Goal: Check status: Check status

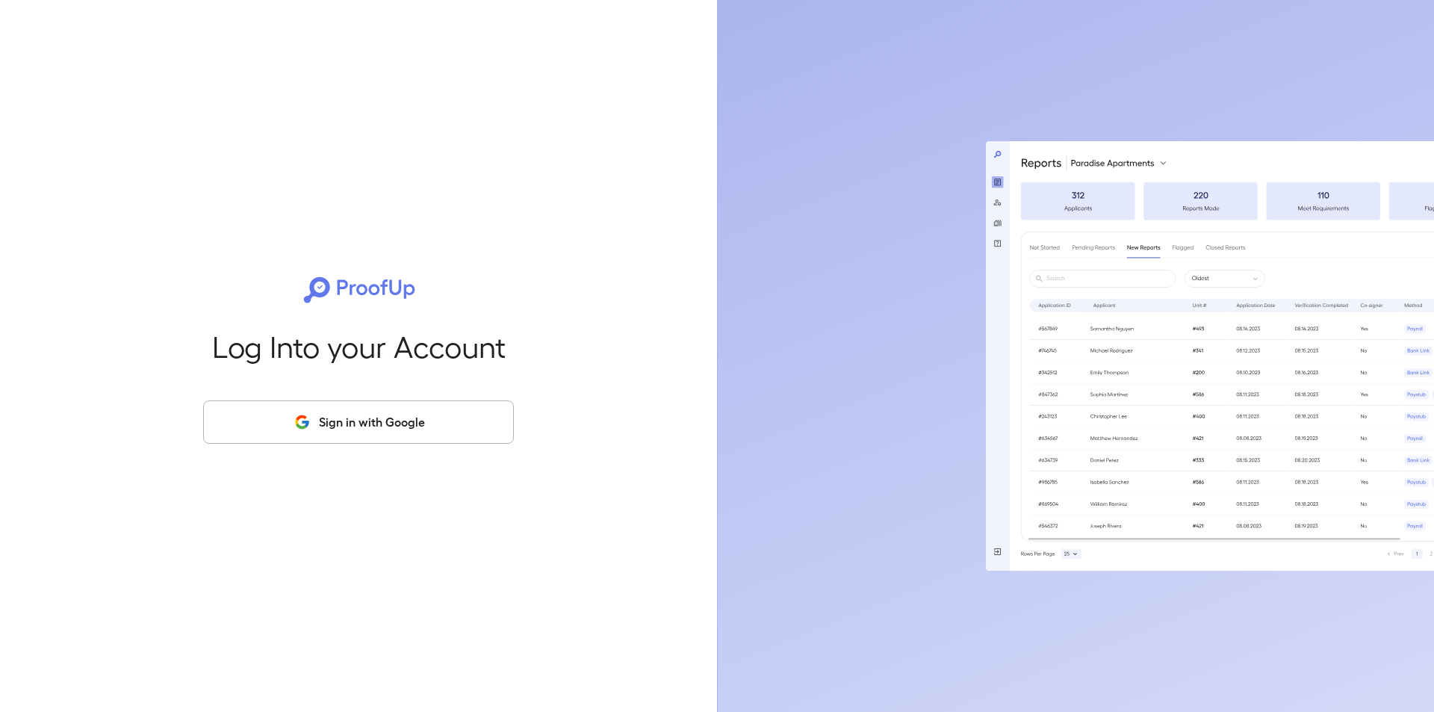
click at [404, 421] on button "Sign in with Google" at bounding box center [358, 421] width 311 height 43
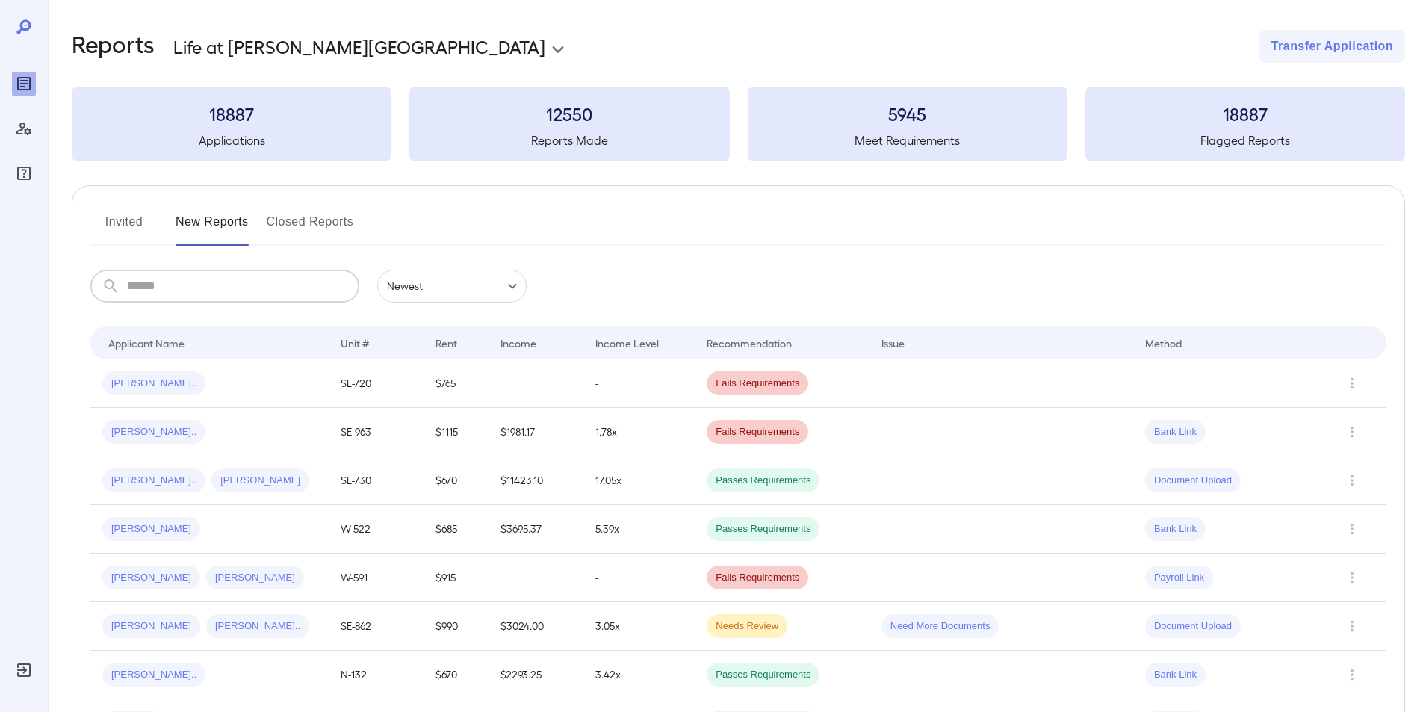
click at [160, 292] on input "text" at bounding box center [243, 286] width 232 height 33
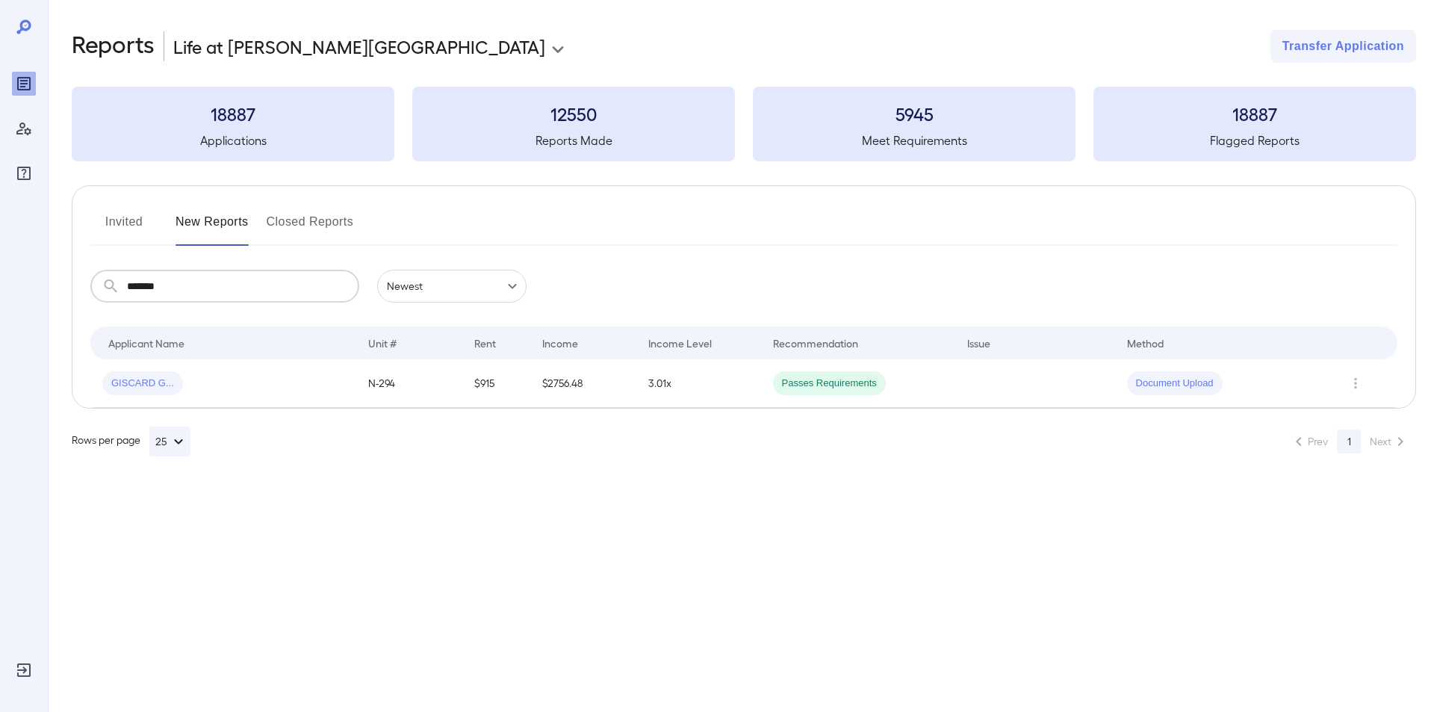
type input "*******"
click at [128, 383] on span "GISCARD G..." at bounding box center [142, 383] width 81 height 14
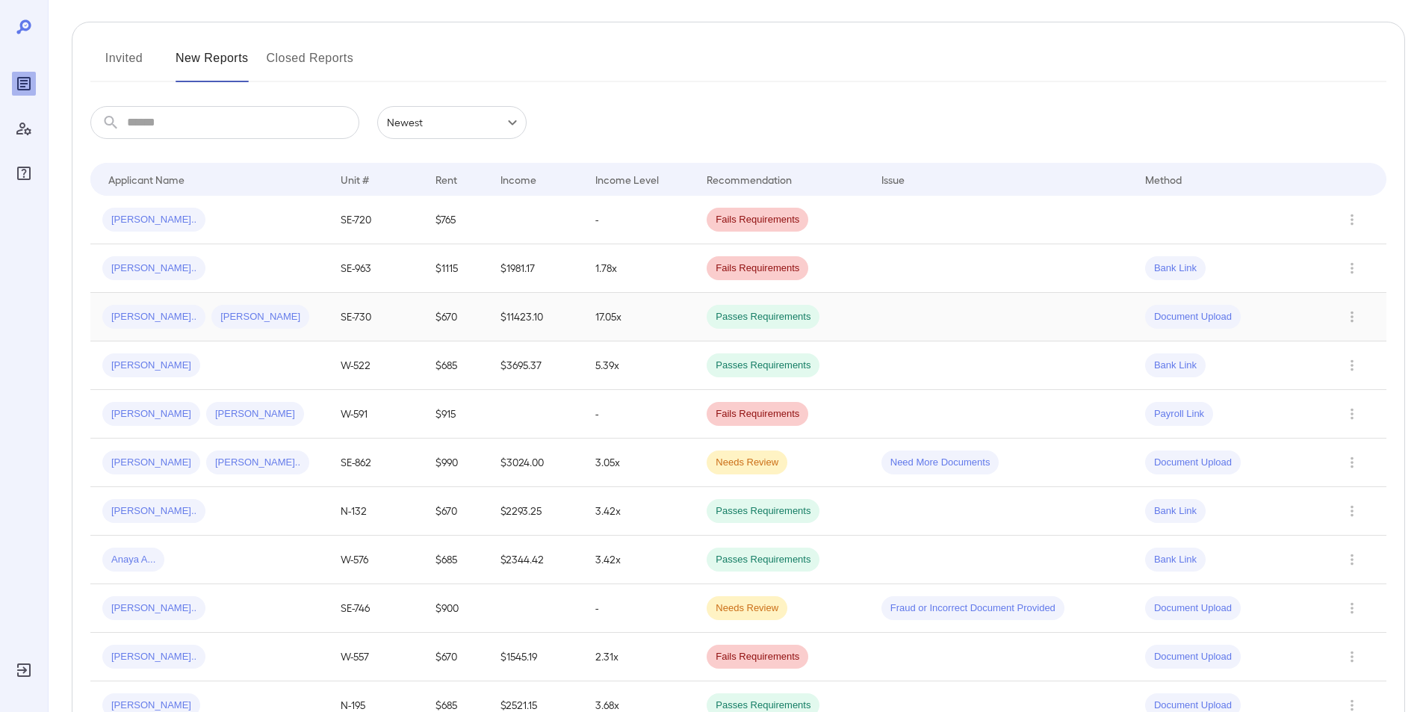
scroll to position [299, 0]
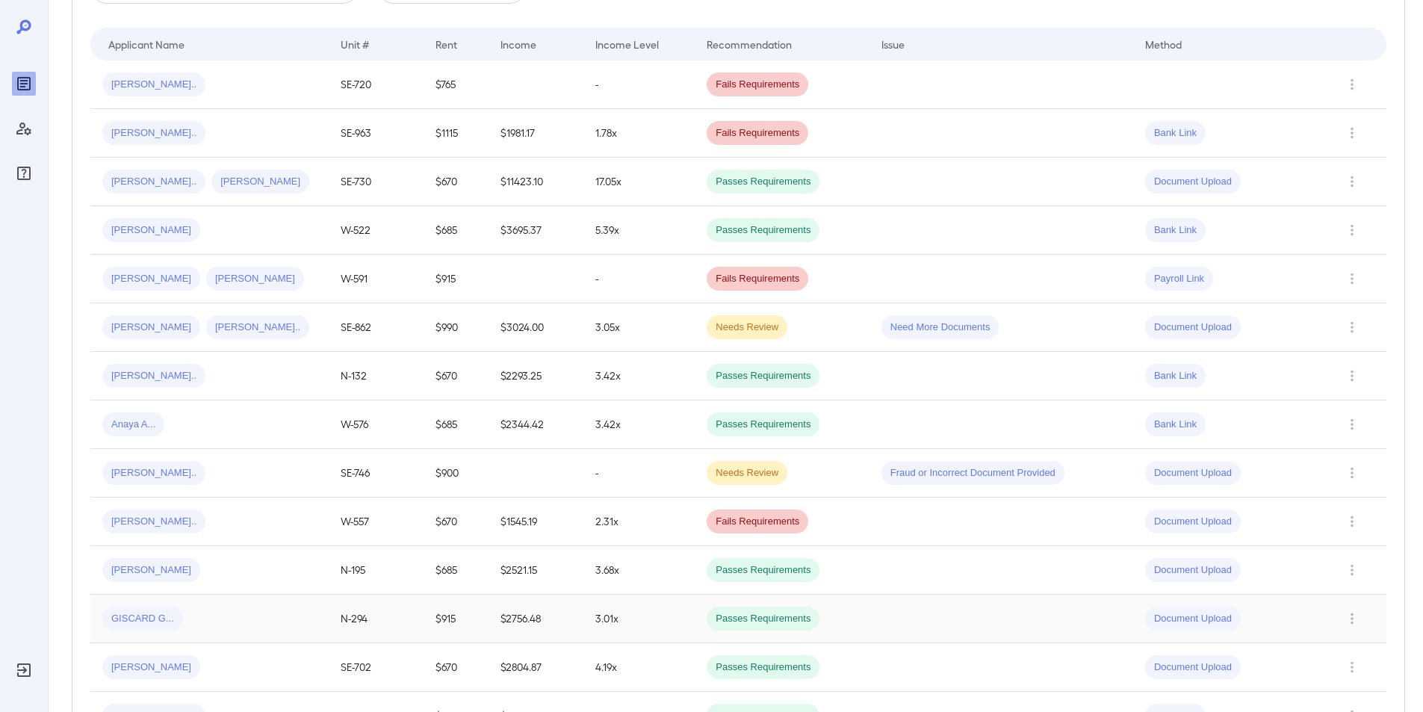
click at [147, 615] on span "GISCARD G..." at bounding box center [142, 619] width 81 height 14
